Goal: Check status: Check status

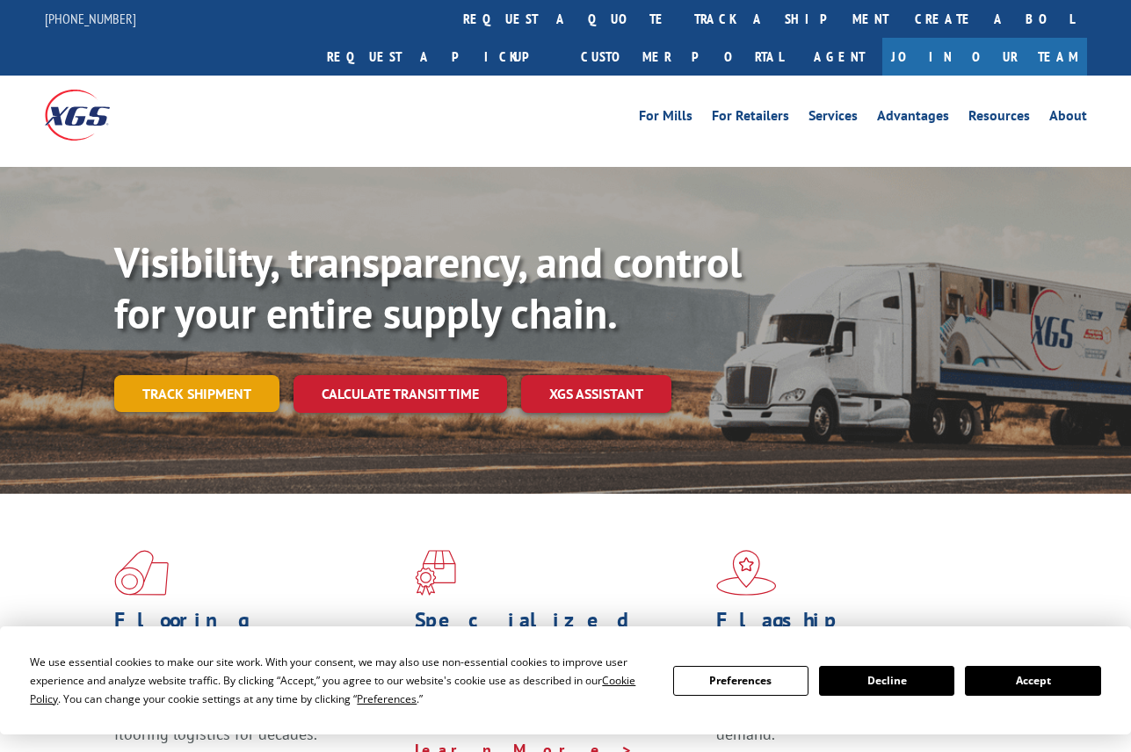
click at [191, 375] on link "Track shipment" at bounding box center [196, 393] width 165 height 37
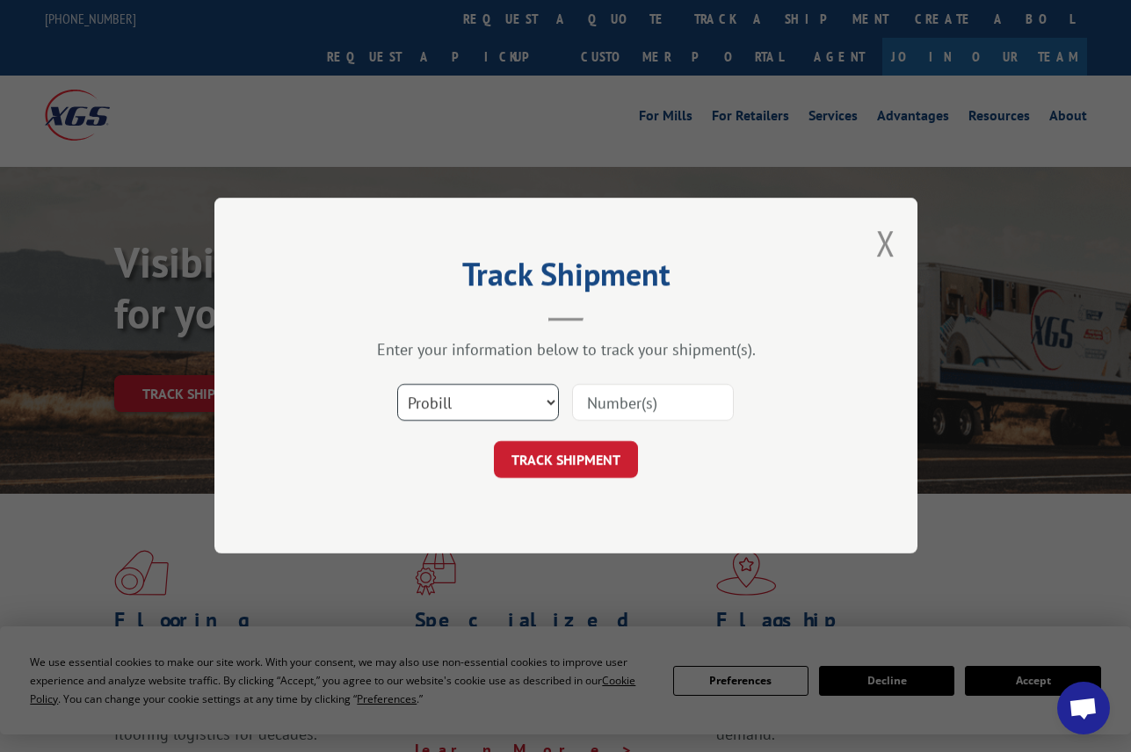
click at [448, 411] on select "Select category... Probill BOL PO" at bounding box center [478, 403] width 162 height 37
select select "po"
click at [397, 385] on select "Select category... Probill BOL PO" at bounding box center [478, 403] width 162 height 37
click at [584, 399] on input at bounding box center [653, 403] width 162 height 37
paste input "08523927"
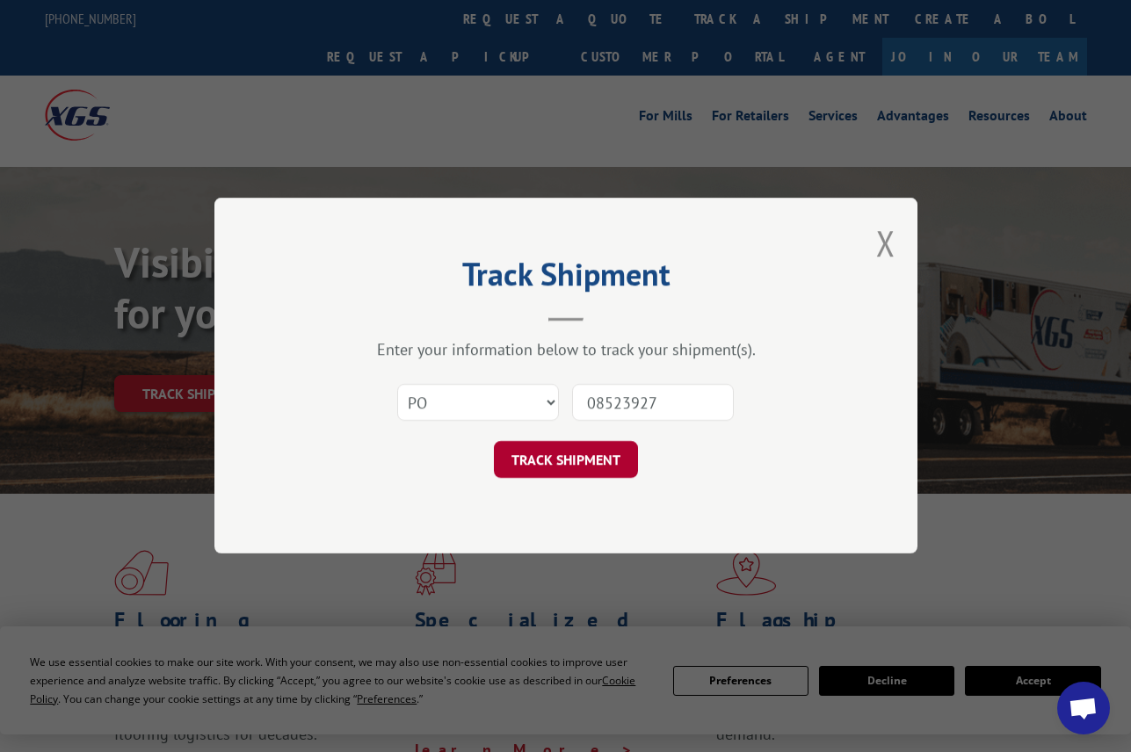
type input "08523927"
click at [591, 449] on button "TRACK SHIPMENT" at bounding box center [566, 460] width 144 height 37
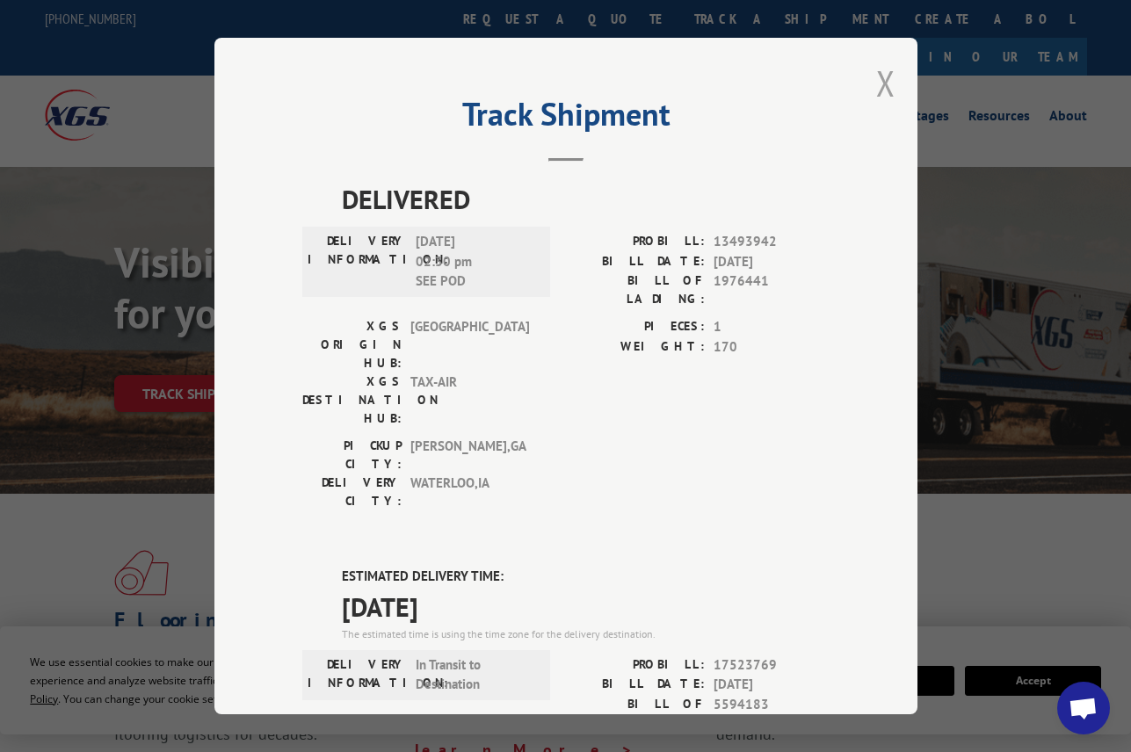
click at [881, 78] on button "Close modal" at bounding box center [885, 83] width 19 height 47
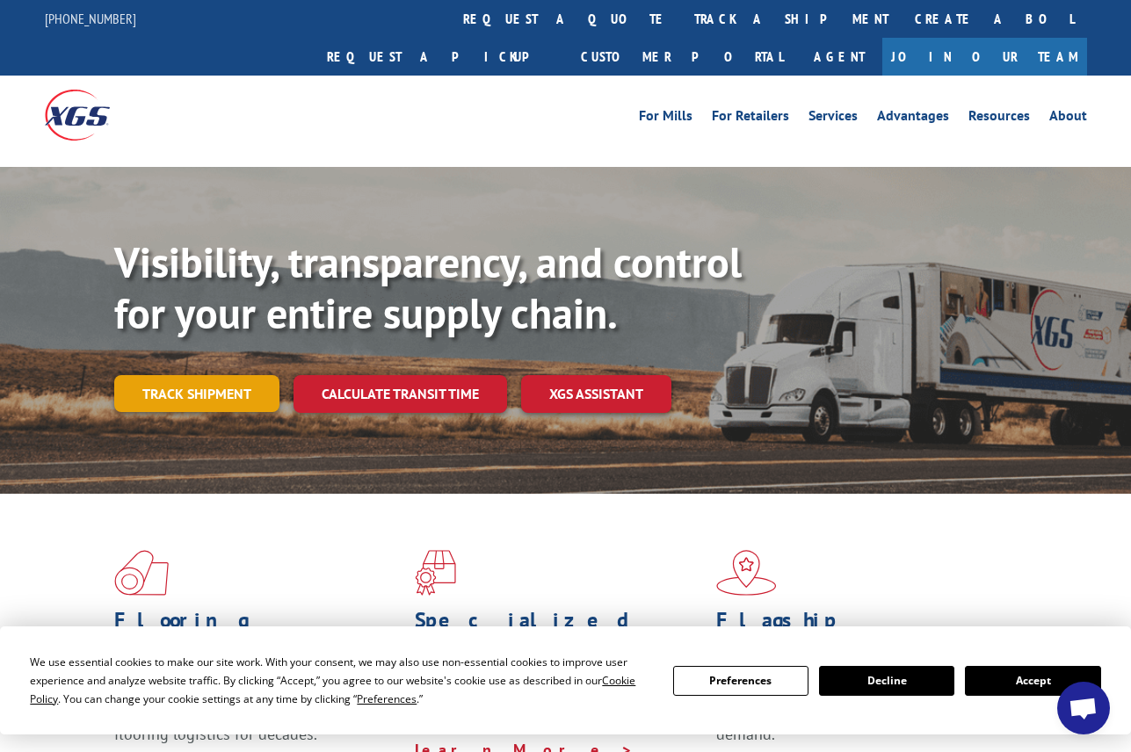
click at [209, 375] on link "Track shipment" at bounding box center [196, 393] width 165 height 37
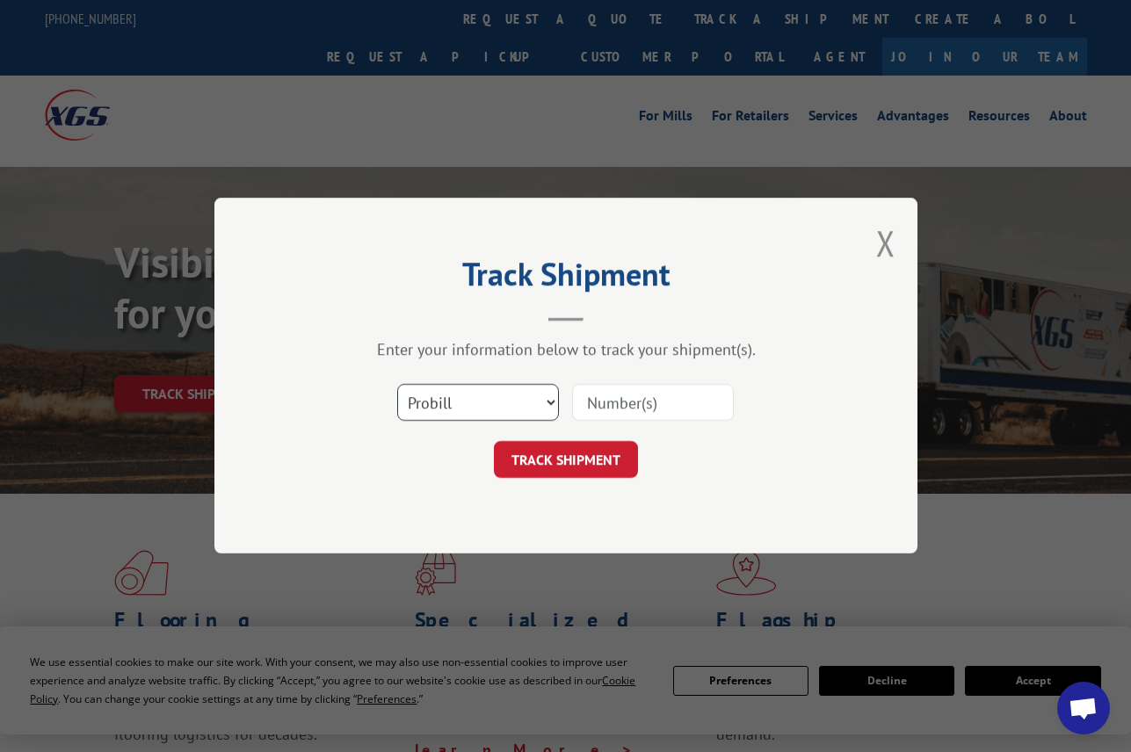
click at [477, 393] on select "Select category... Probill BOL PO" at bounding box center [478, 403] width 162 height 37
select select "po"
click at [397, 385] on select "Select category... Probill BOL PO" at bounding box center [478, 403] width 162 height 37
click at [599, 410] on input at bounding box center [653, 403] width 162 height 37
paste input "16517460"
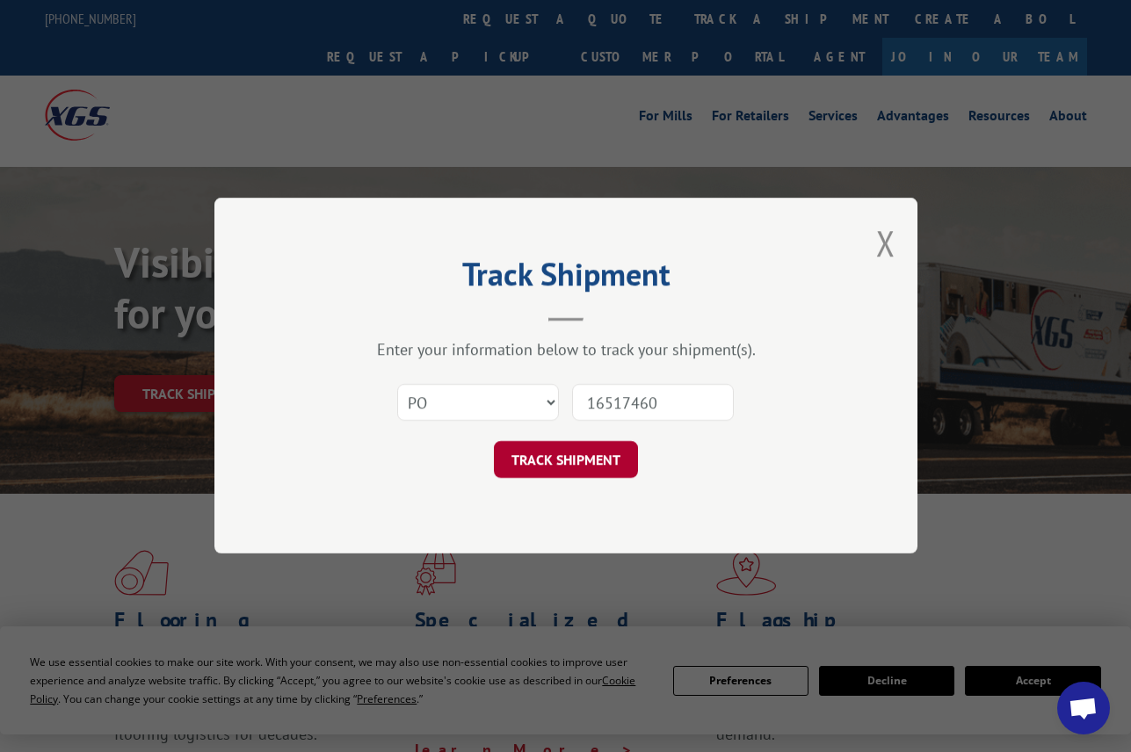
type input "16517460"
click at [600, 477] on button "TRACK SHIPMENT" at bounding box center [566, 460] width 144 height 37
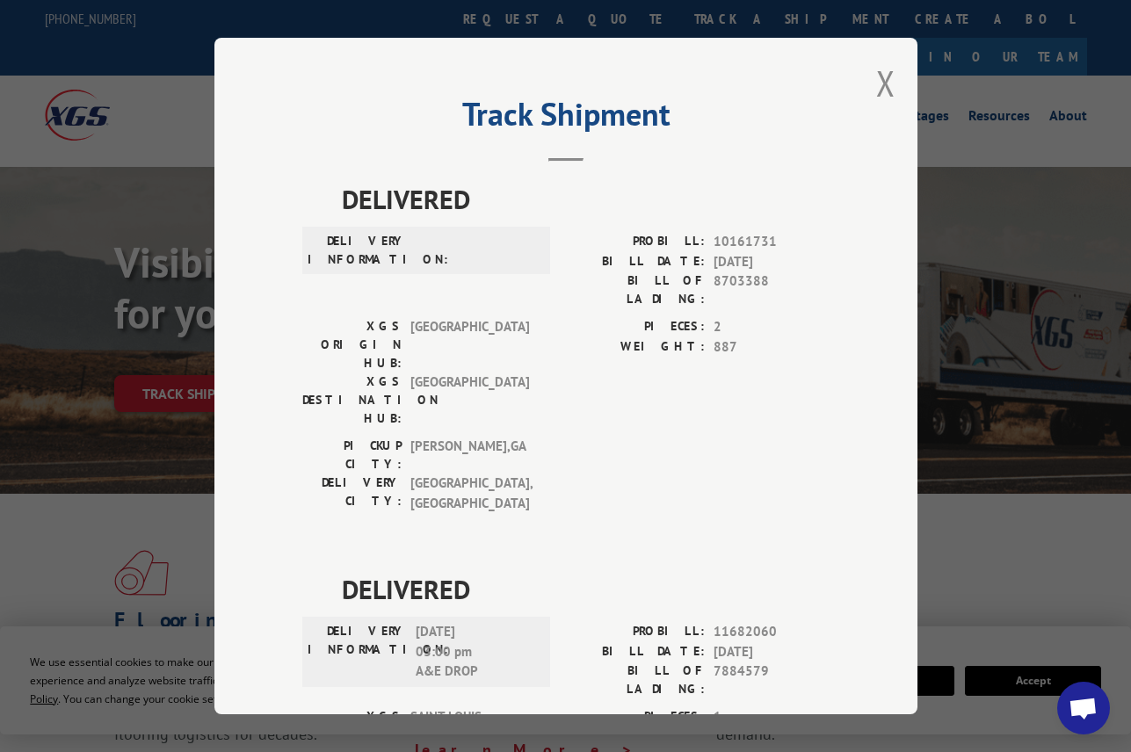
click at [878, 87] on button "Close modal" at bounding box center [885, 83] width 19 height 47
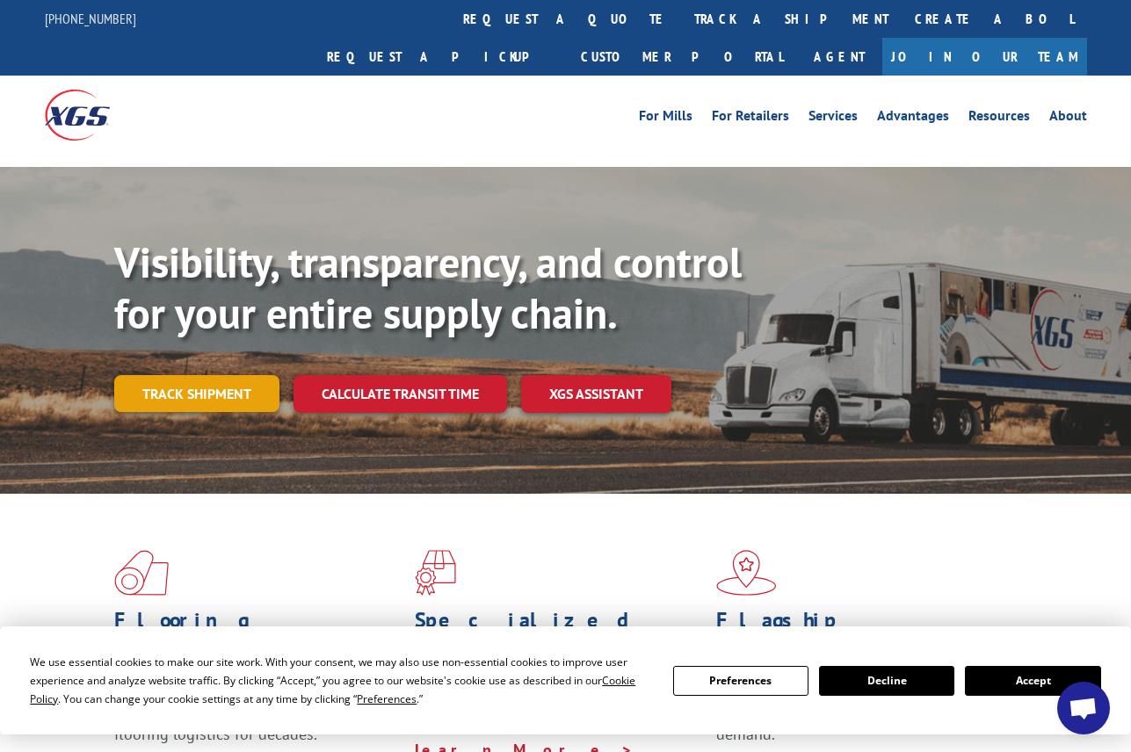
click at [206, 375] on link "Track shipment" at bounding box center [196, 393] width 165 height 37
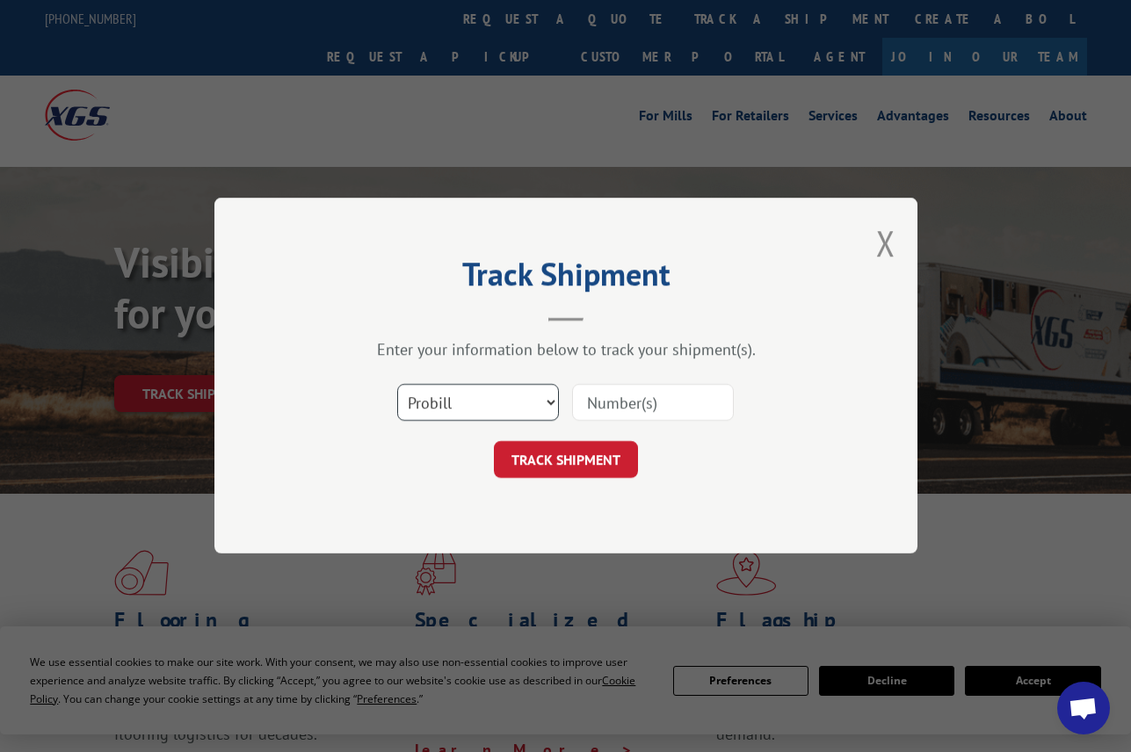
click at [461, 413] on select "Select category... Probill BOL PO" at bounding box center [478, 403] width 162 height 37
select select "po"
click at [397, 385] on select "Select category... Probill BOL PO" at bounding box center [478, 403] width 162 height 37
paste input "09534780"
type input "09534780"
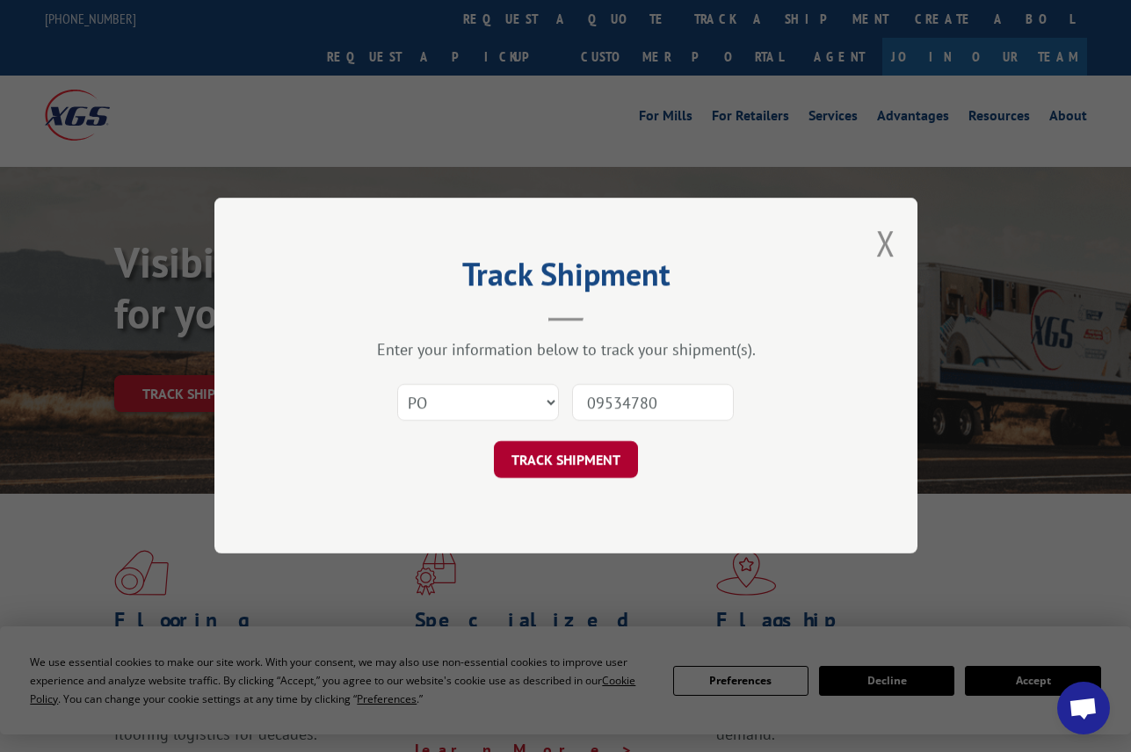
click at [588, 464] on button "TRACK SHIPMENT" at bounding box center [566, 460] width 144 height 37
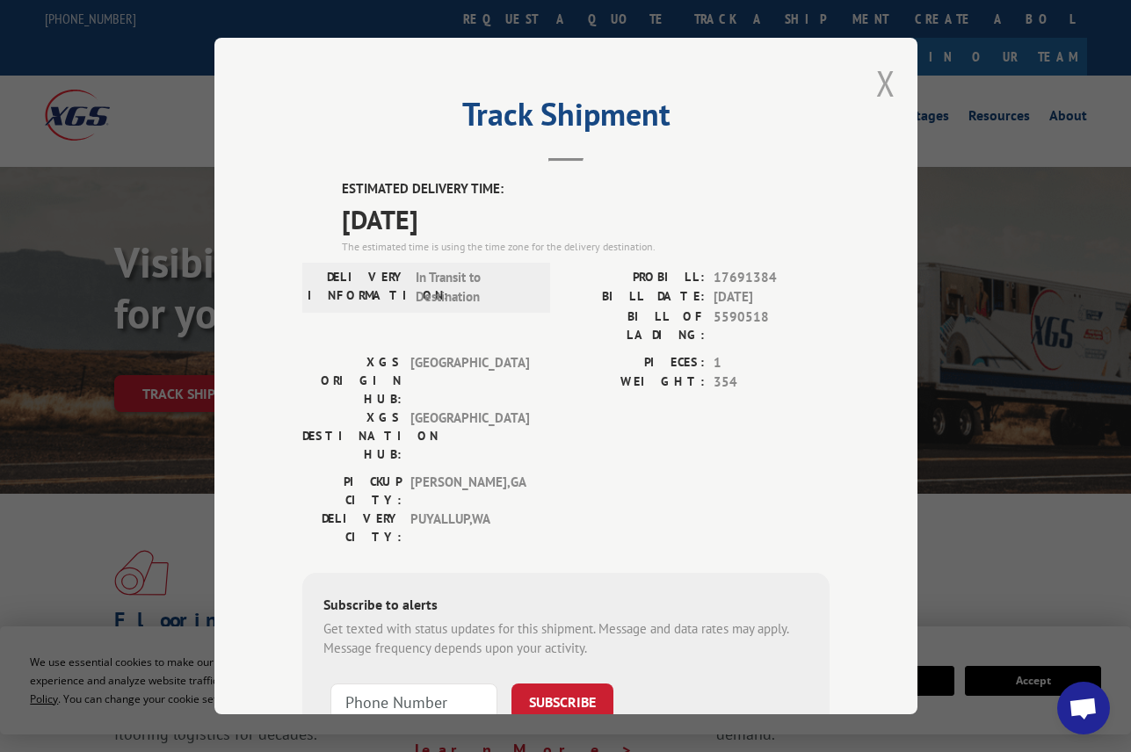
click at [878, 79] on button "Close modal" at bounding box center [885, 83] width 19 height 47
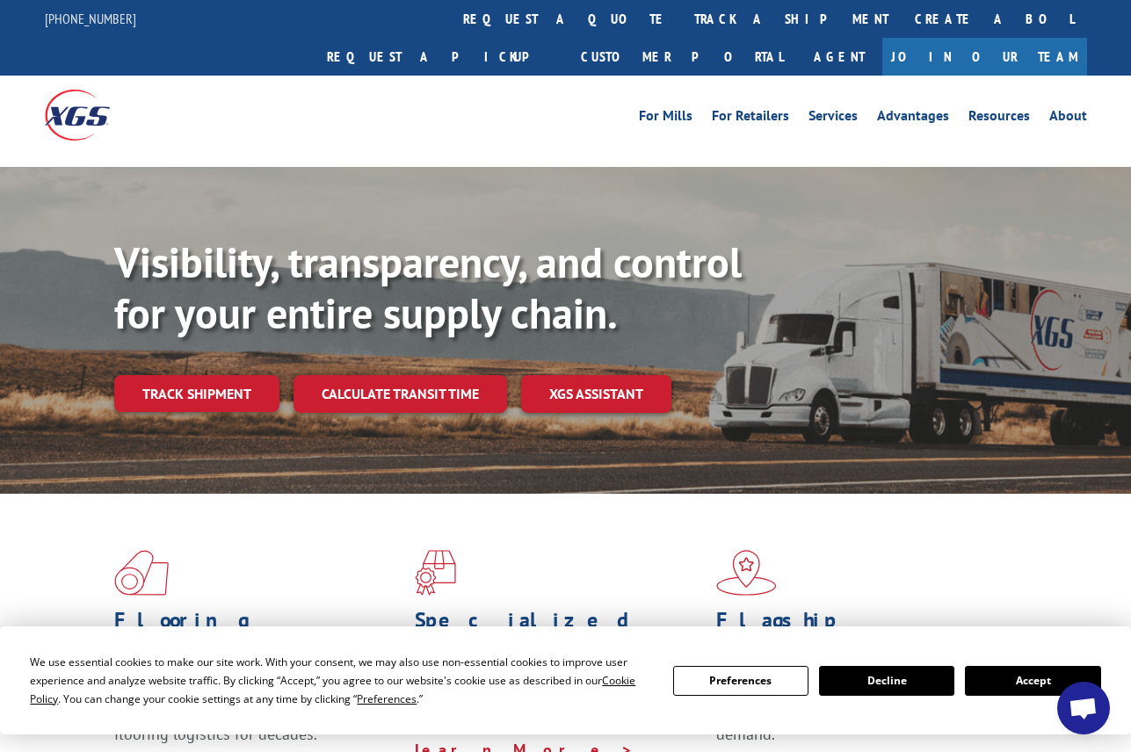
click at [262, 374] on div "Visibility, transparency, and control for your entire supply chain. Track shipm…" at bounding box center [622, 359] width 1017 height 245
click at [218, 375] on link "Track shipment" at bounding box center [196, 393] width 165 height 37
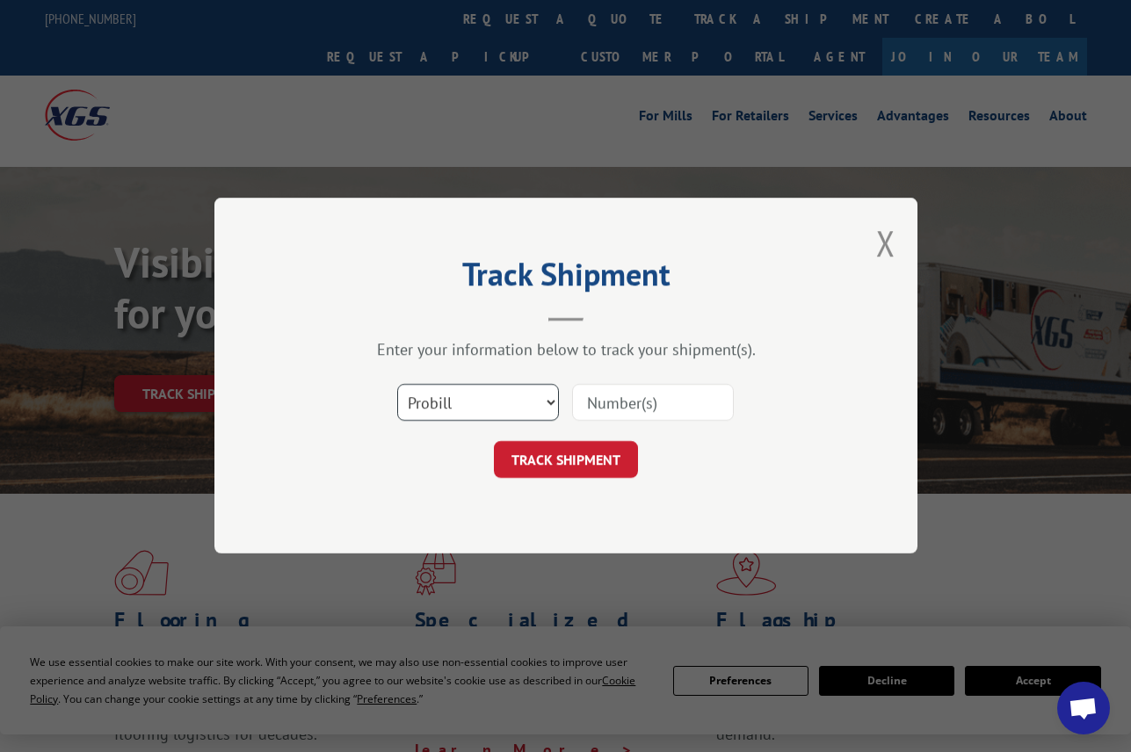
click at [471, 410] on select "Select category... Probill BOL PO" at bounding box center [478, 403] width 162 height 37
select select "bol"
click at [397, 385] on select "Select category... Probill BOL PO" at bounding box center [478, 403] width 162 height 37
paste input "5576964"
type input "5576964"
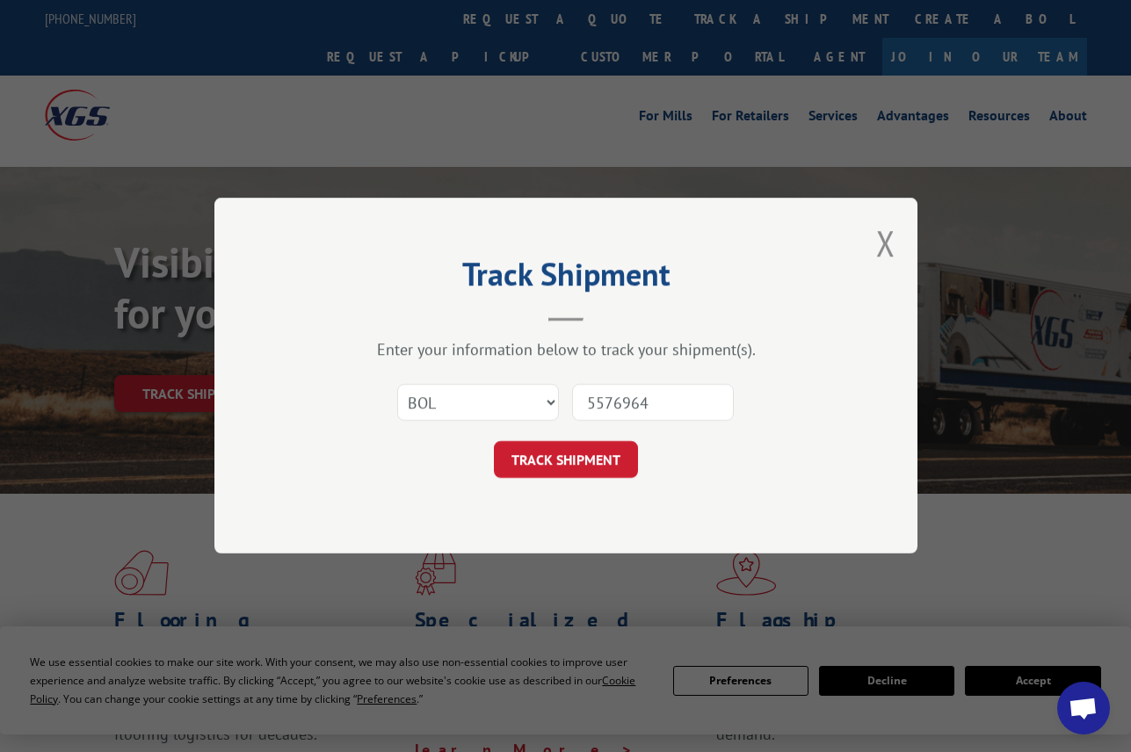
click at [582, 437] on form "Select category... Probill BOL PO 5576964 TRACK SHIPMENT" at bounding box center [565, 426] width 527 height 105
click at [582, 440] on form "Select category... Probill BOL PO 5576964 TRACK SHIPMENT" at bounding box center [565, 426] width 527 height 105
click at [583, 462] on button "TRACK SHIPMENT" at bounding box center [566, 460] width 144 height 37
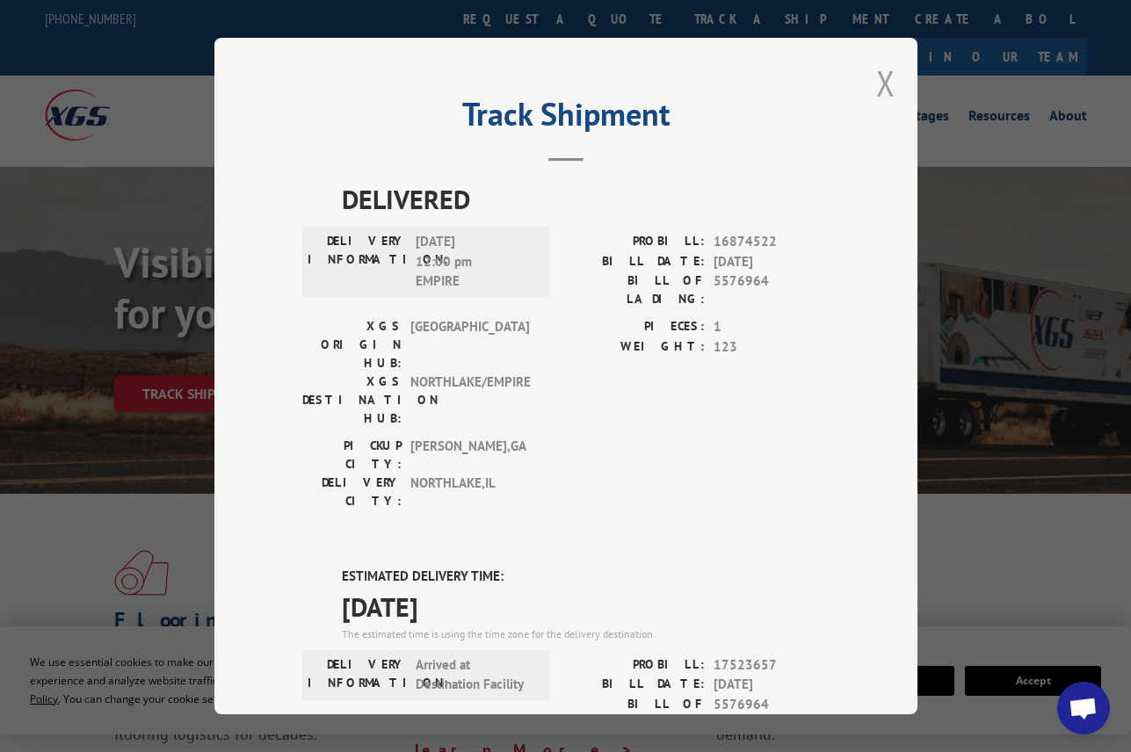
click at [881, 83] on button "Close modal" at bounding box center [885, 83] width 19 height 47
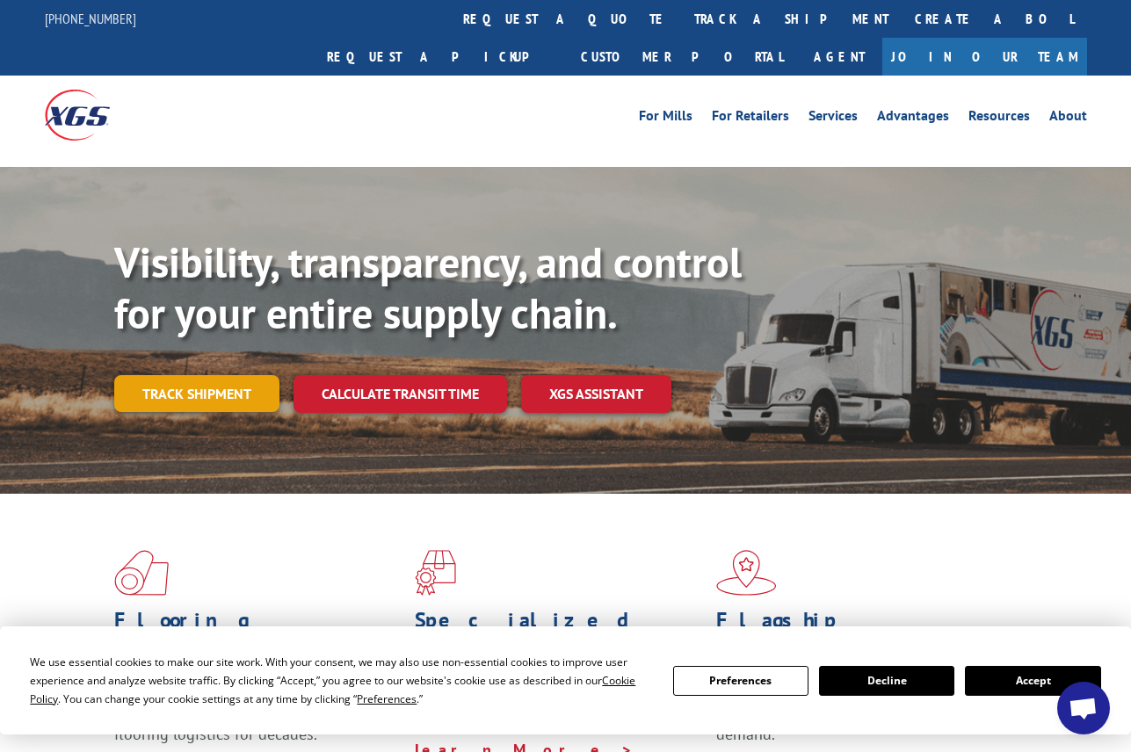
click at [217, 375] on link "Track shipment" at bounding box center [196, 393] width 165 height 37
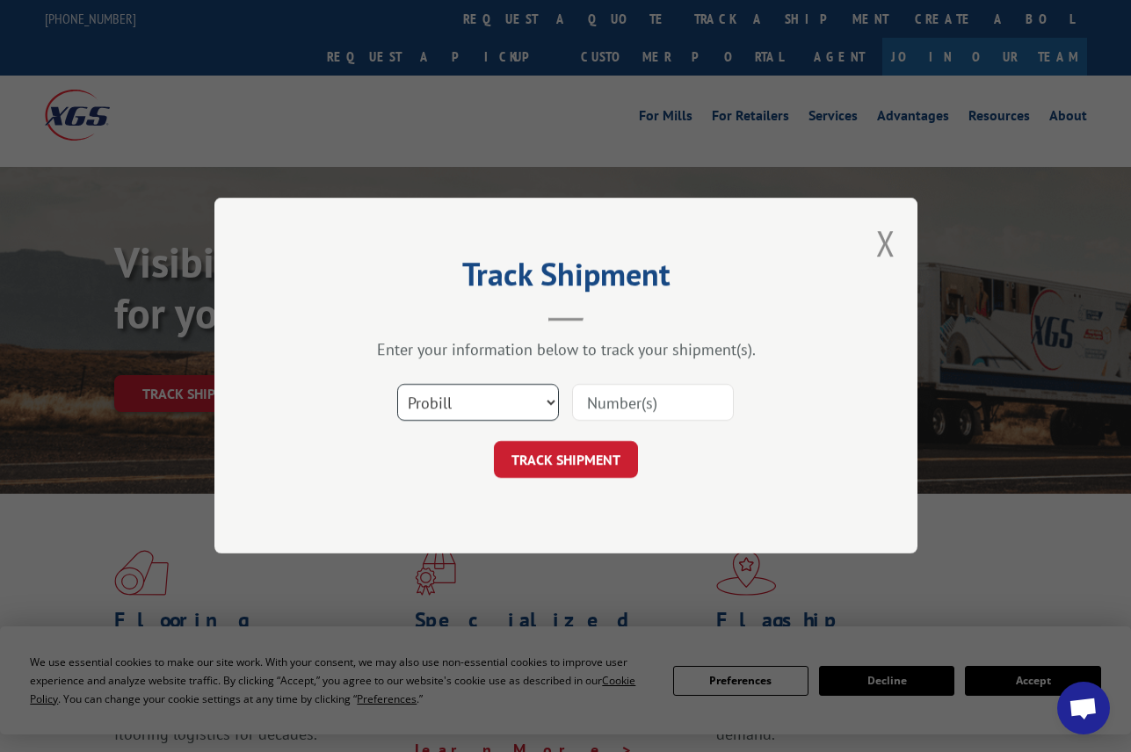
click at [432, 404] on select "Select category... Probill BOL PO" at bounding box center [478, 403] width 162 height 37
select select "po"
click at [397, 385] on select "Select category... Probill BOL PO" at bounding box center [478, 403] width 162 height 37
click at [594, 399] on input at bounding box center [653, 403] width 162 height 37
paste input "28509271"
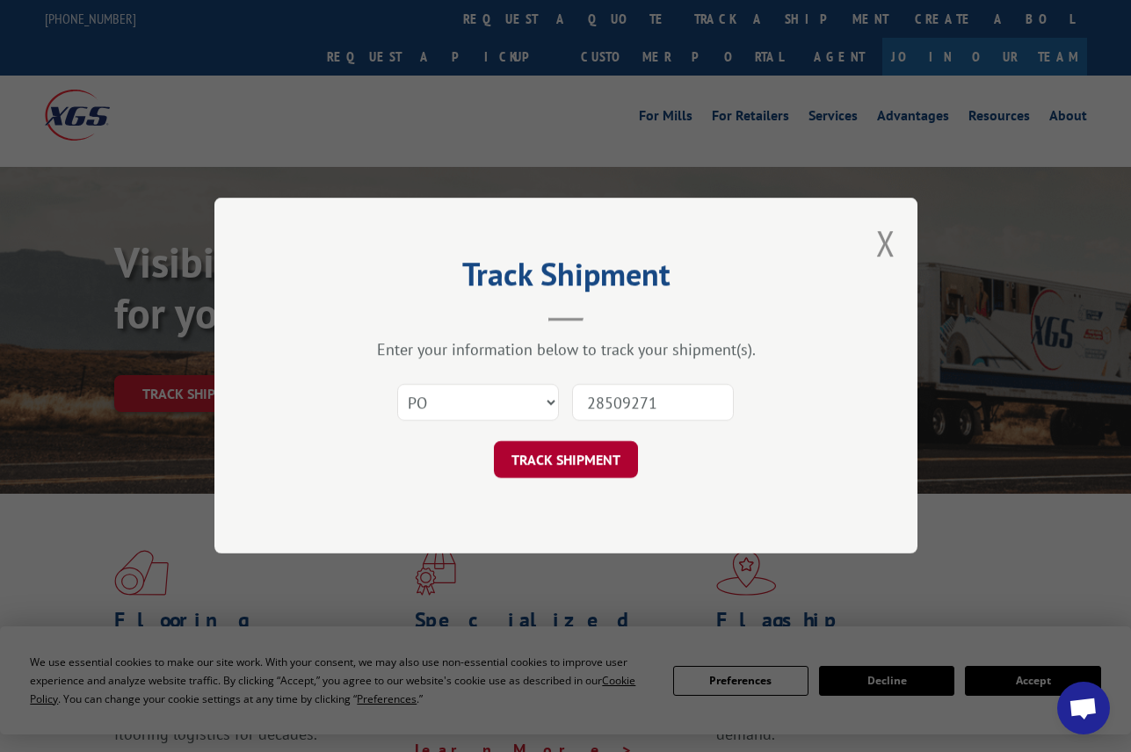
type input "28509271"
click at [576, 465] on button "TRACK SHIPMENT" at bounding box center [566, 460] width 144 height 37
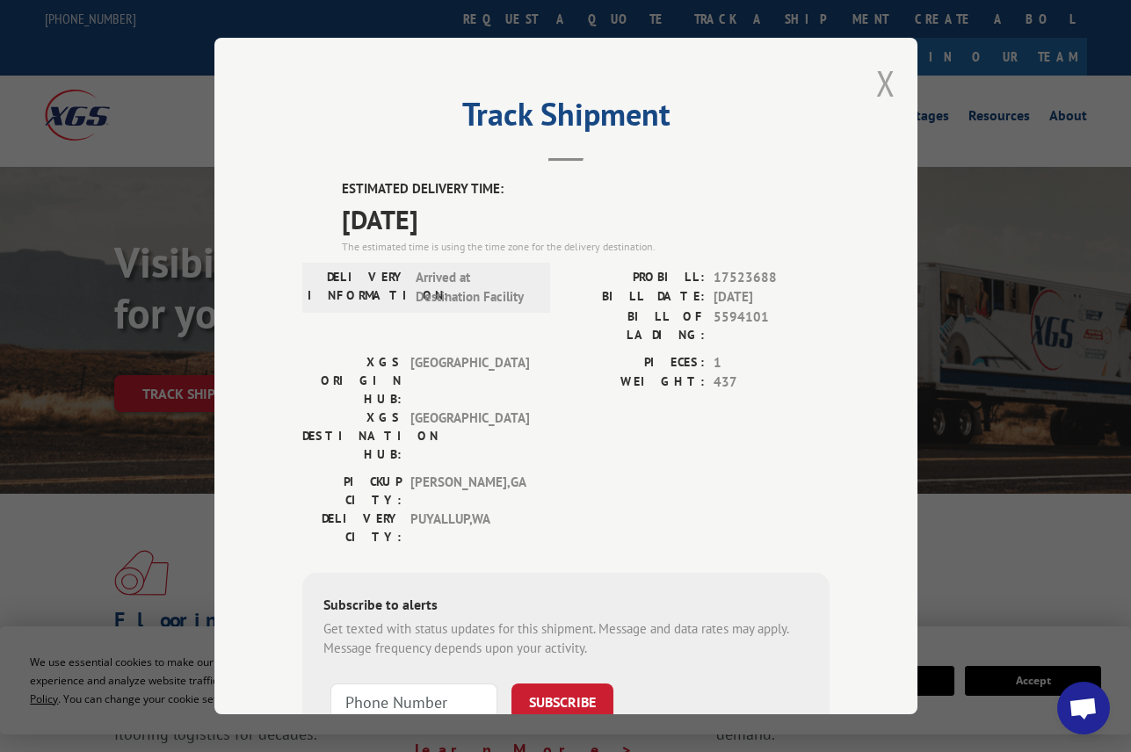
click at [876, 69] on button "Close modal" at bounding box center [885, 83] width 19 height 47
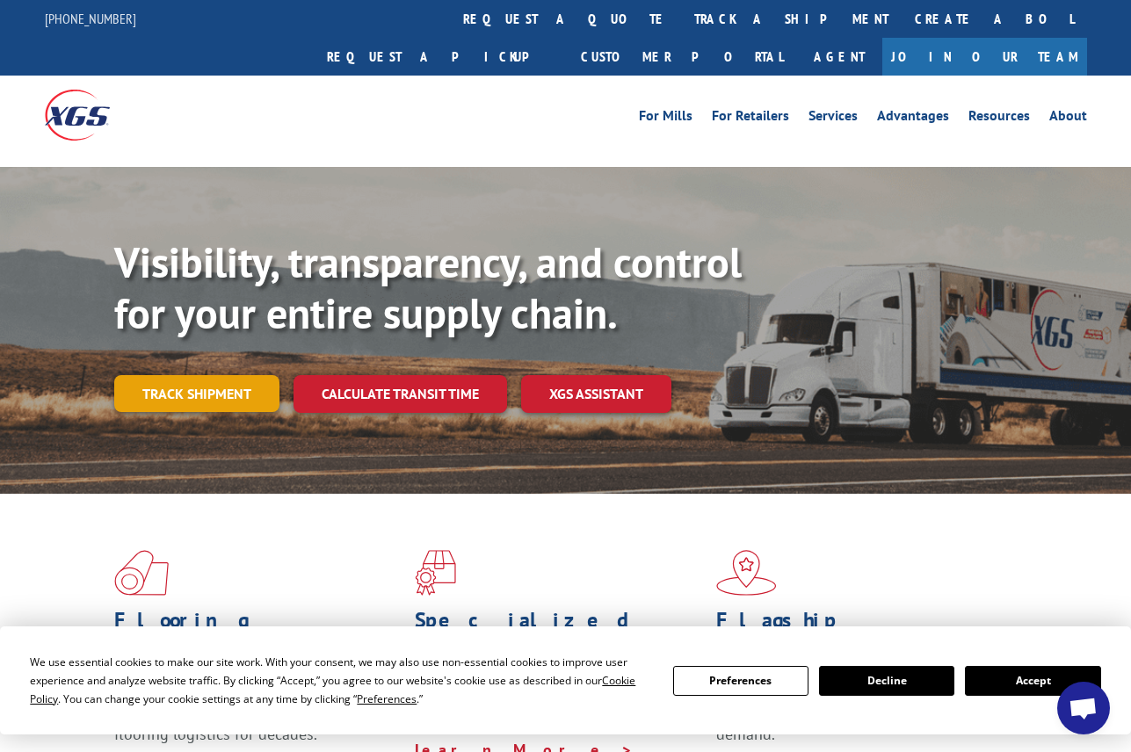
click at [218, 375] on link "Track shipment" at bounding box center [196, 393] width 165 height 37
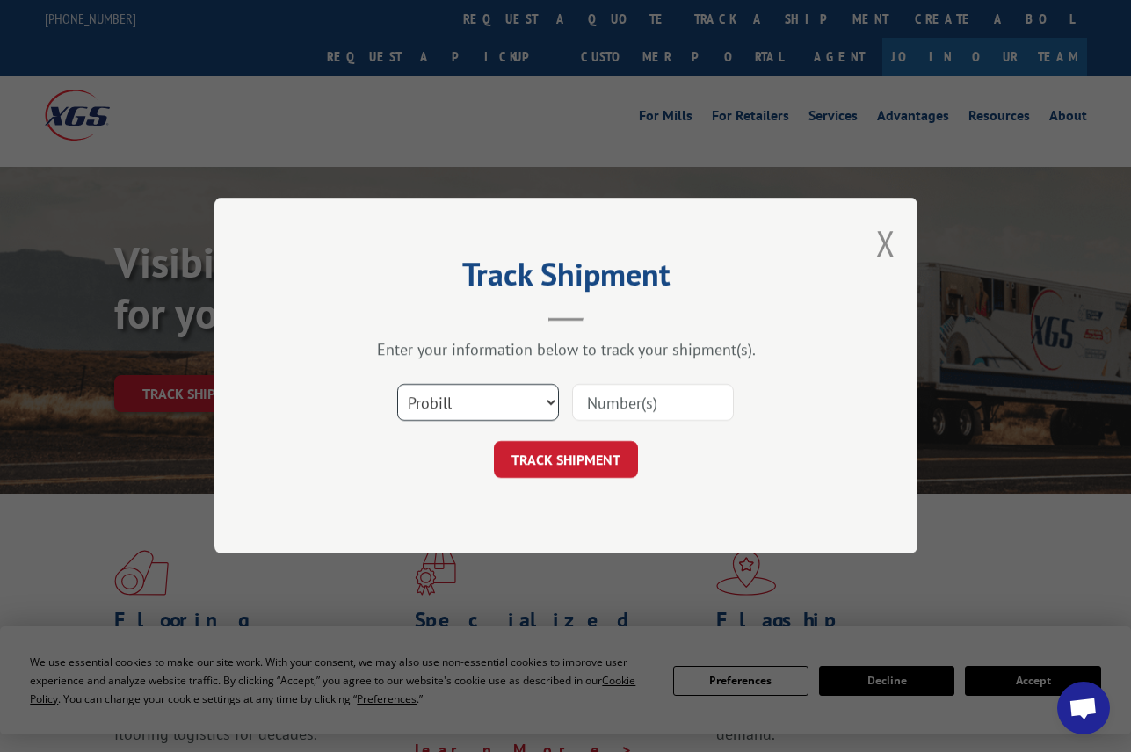
click at [468, 395] on select "Select category... Probill BOL PO" at bounding box center [478, 403] width 162 height 37
select select "po"
click at [397, 385] on select "Select category... Probill BOL PO" at bounding box center [478, 403] width 162 height 37
paste input "09534764"
type input "09534764"
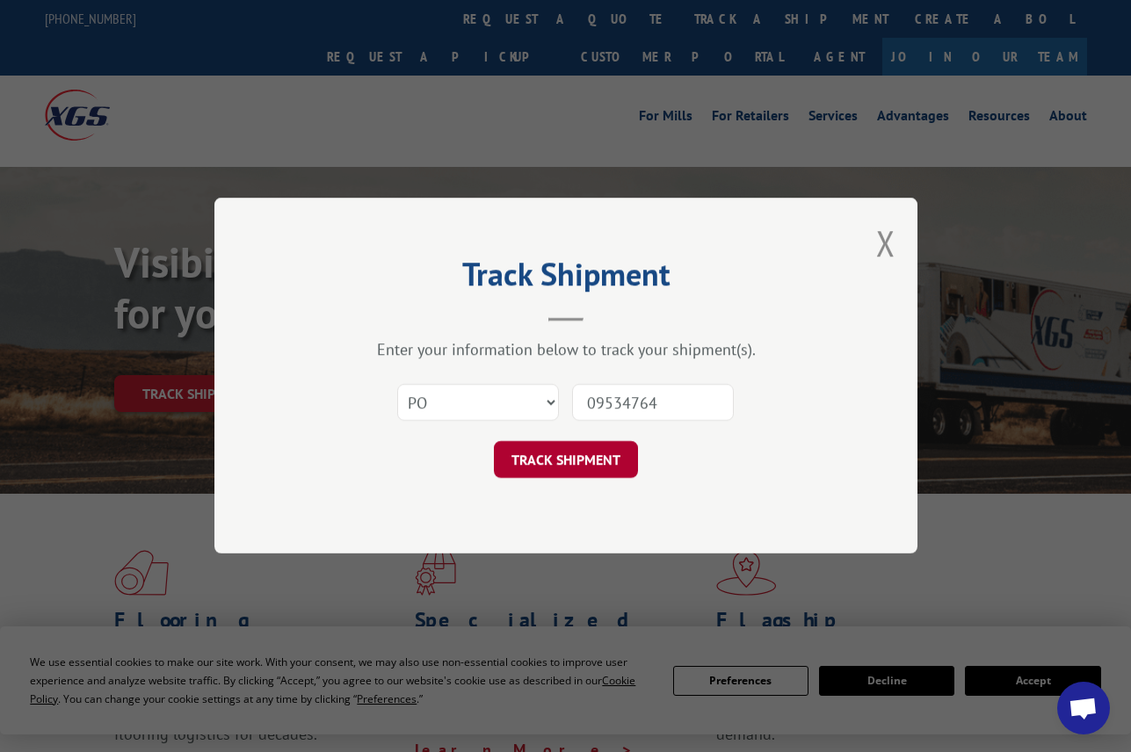
click at [590, 456] on button "TRACK SHIPMENT" at bounding box center [566, 460] width 144 height 37
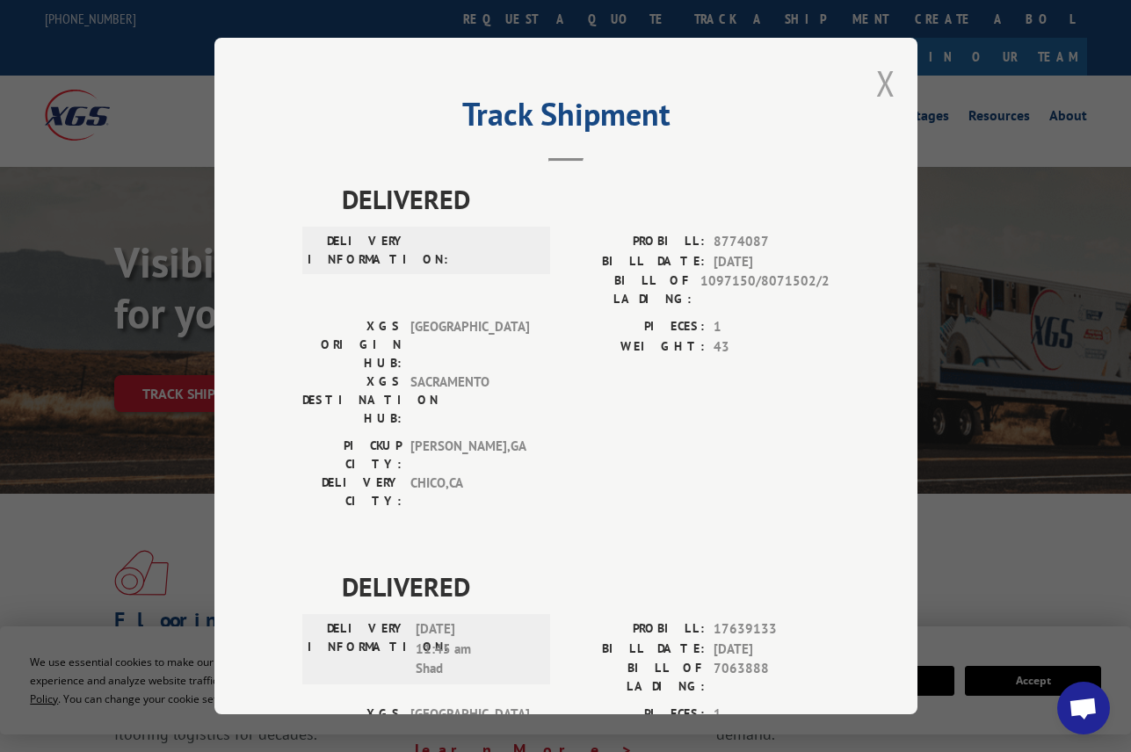
click at [882, 73] on button "Close modal" at bounding box center [885, 83] width 19 height 47
